Goal: Find specific page/section: Find specific page/section

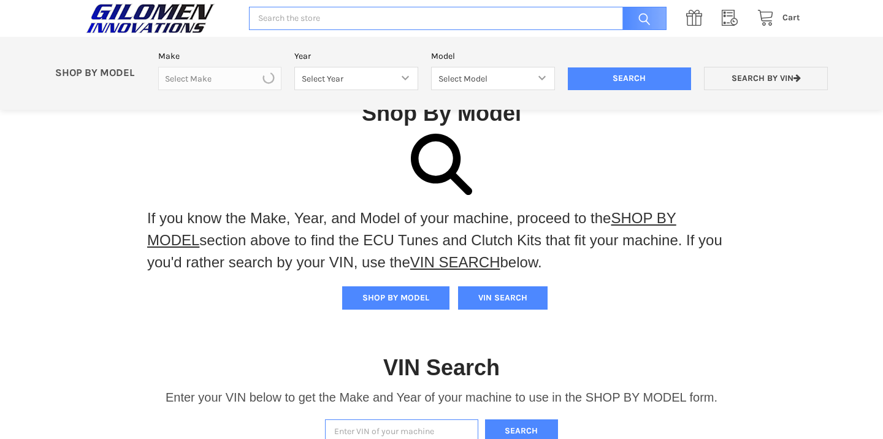
scroll to position [254, 0]
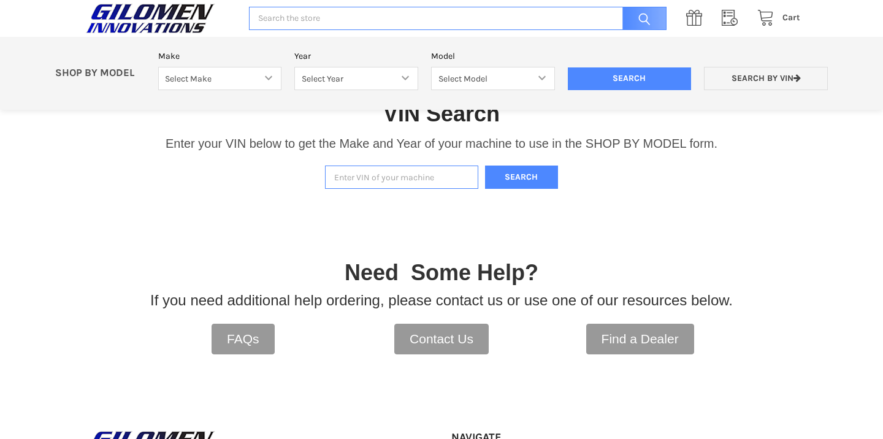
click at [362, 180] on input "Enter VIN of your machine" at bounding box center [401, 177] width 153 height 24
type input "4xatae991m8384104"
click at [538, 180] on button "Search" at bounding box center [522, 177] width 74 height 24
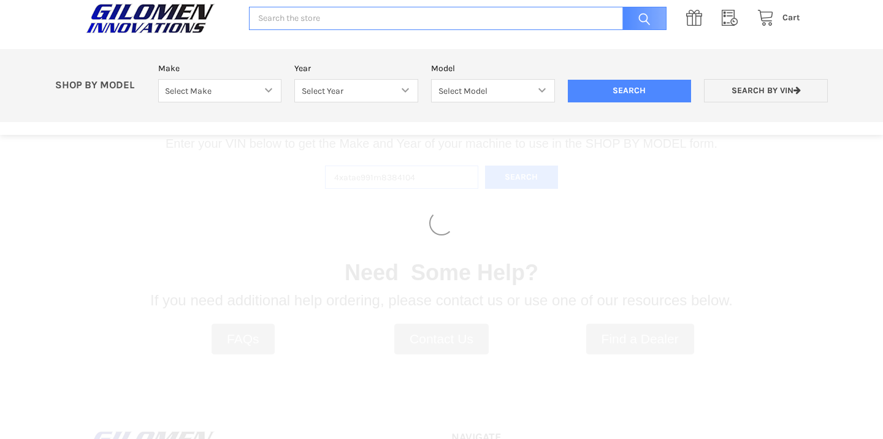
select select "330"
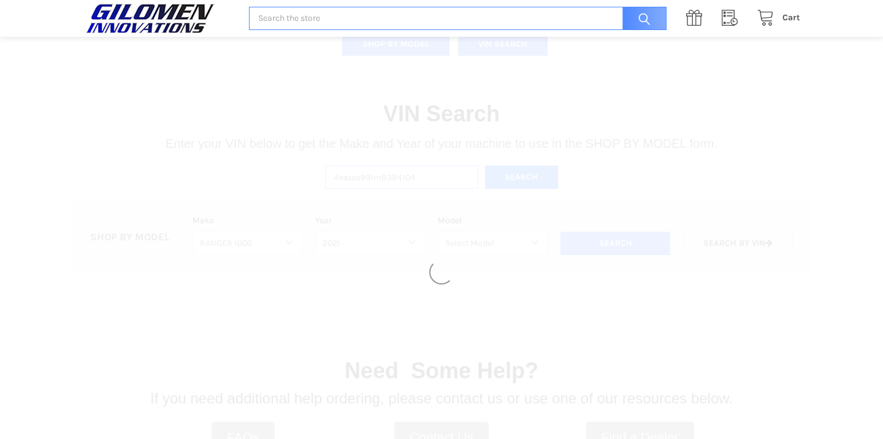
select select "408"
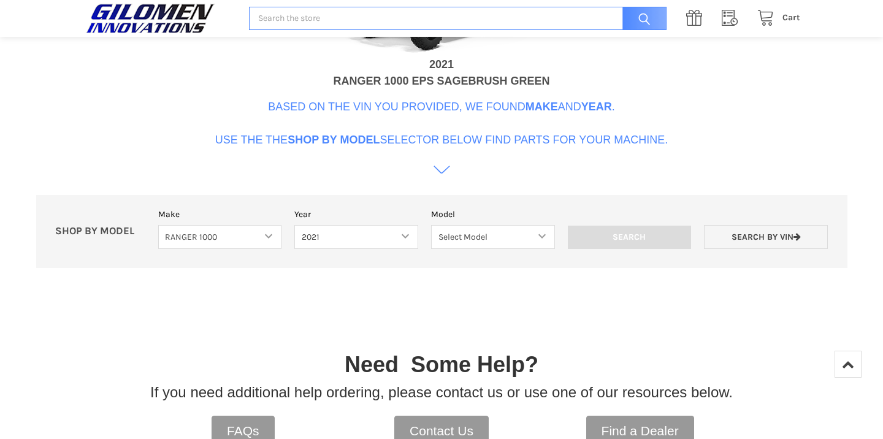
scroll to position [629, 0]
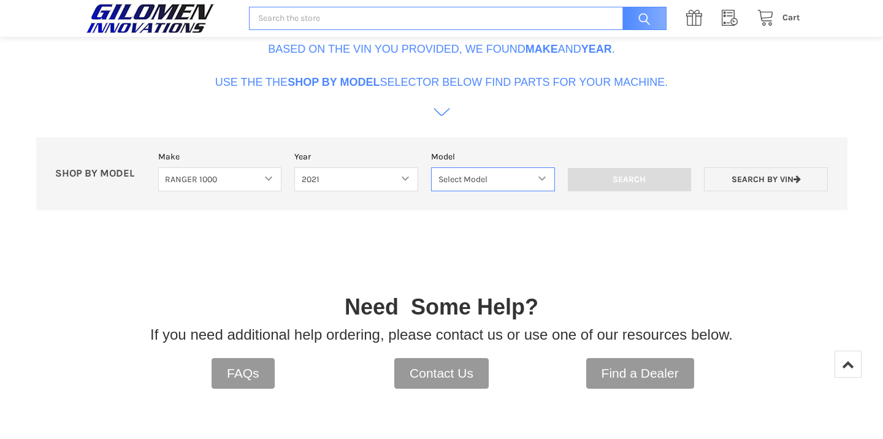
click at [543, 177] on select "Select Model Ranger 1000 Basic 61 HP SOHC Ranger 1000 Crew Basic 61 HP SOHC Ran…" at bounding box center [493, 179] width 124 height 24
select select "409"
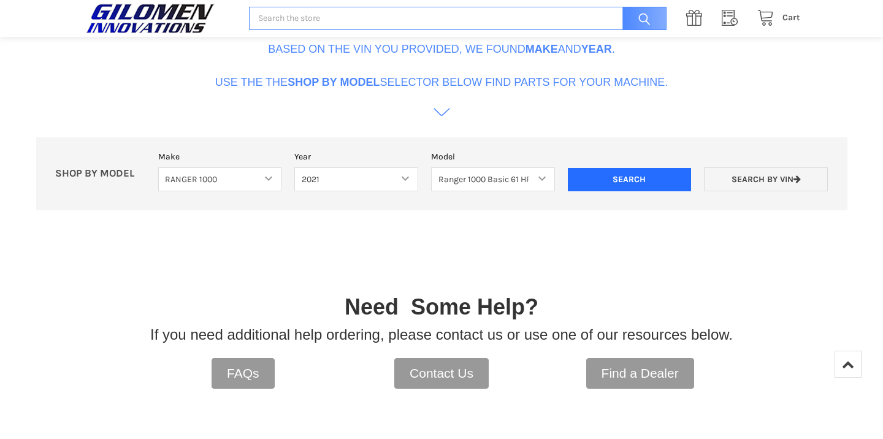
click at [617, 176] on input "Search" at bounding box center [630, 179] width 124 height 23
